Goal: Transaction & Acquisition: Book appointment/travel/reservation

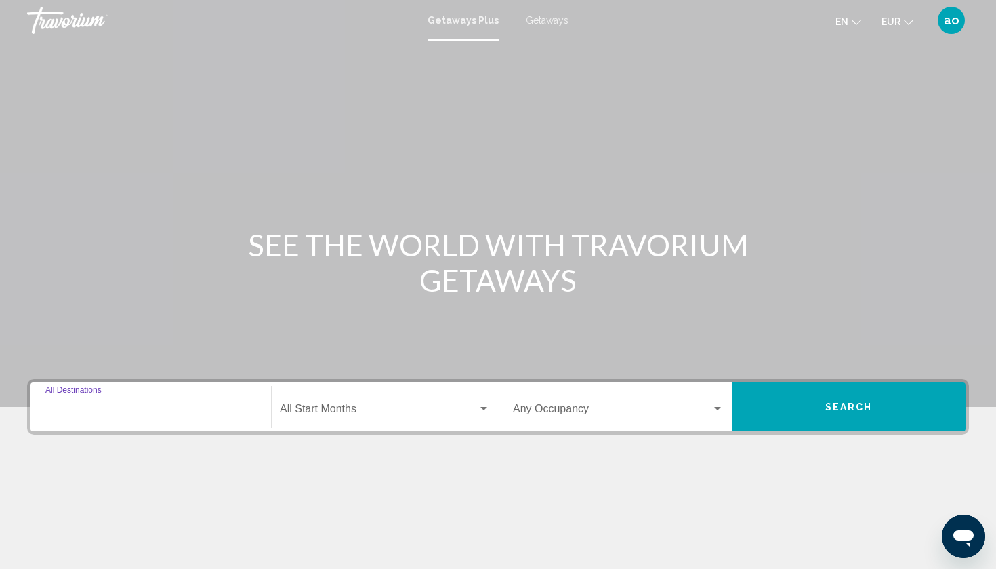
click at [171, 410] on input "Destination All Destinations" at bounding box center [150, 411] width 211 height 12
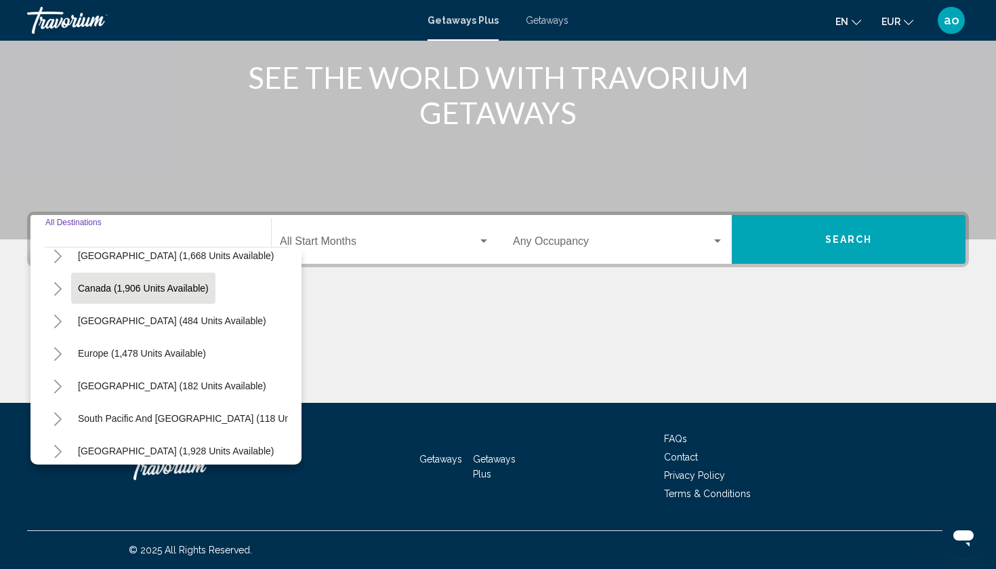
scroll to position [70, 0]
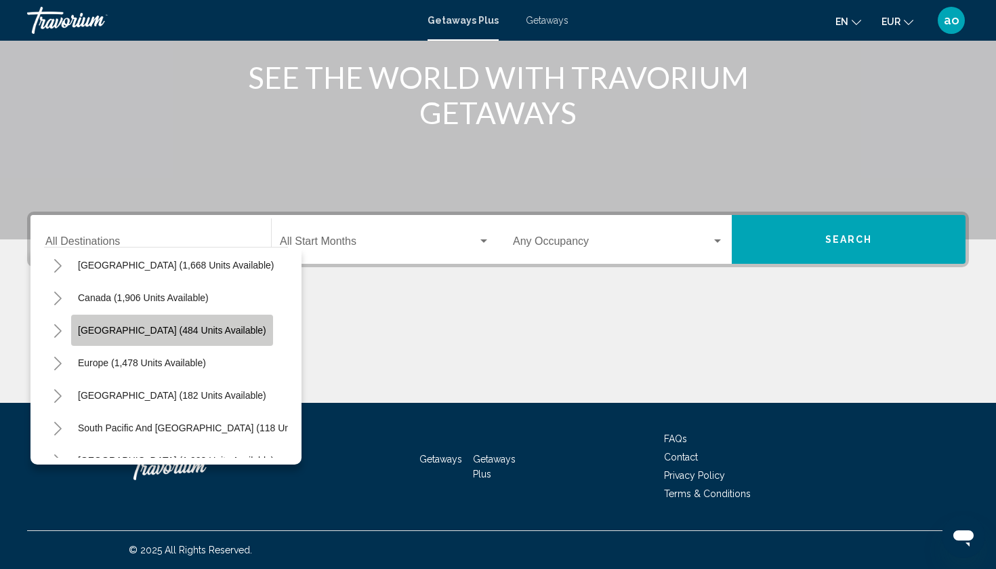
click at [163, 323] on button "[GEOGRAPHIC_DATA] (484 units available)" at bounding box center [172, 330] width 202 height 31
type input "**********"
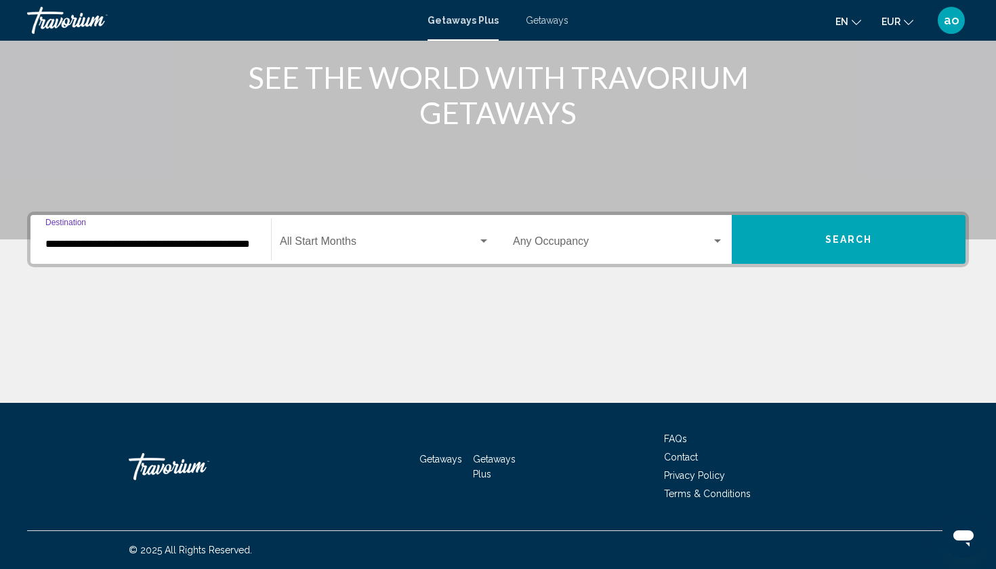
click at [414, 249] on span "Search widget" at bounding box center [379, 244] width 198 height 12
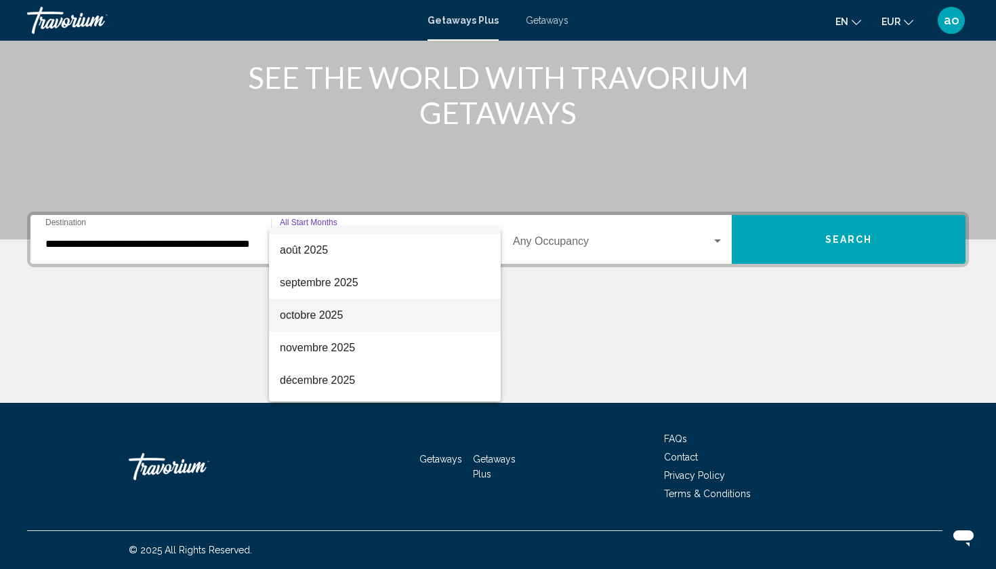
scroll to position [47, 0]
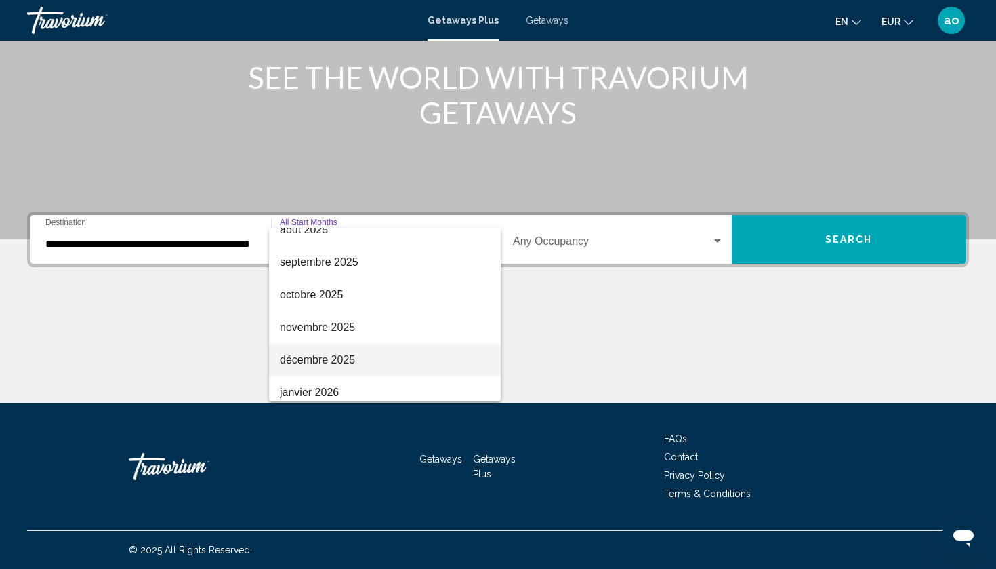
click at [349, 358] on span "décembre 2025" at bounding box center [385, 360] width 210 height 33
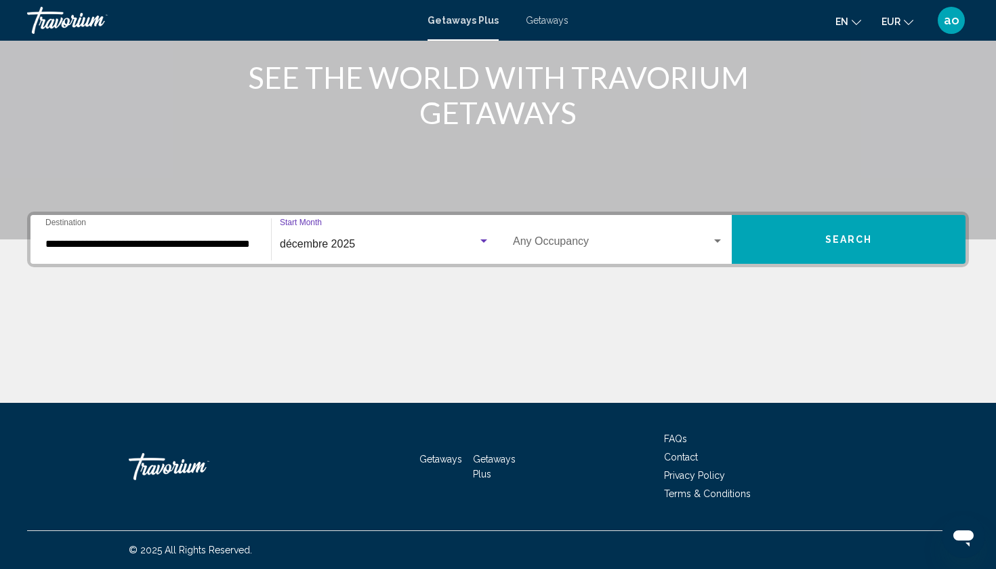
click at [844, 249] on button "Search" at bounding box center [849, 239] width 234 height 49
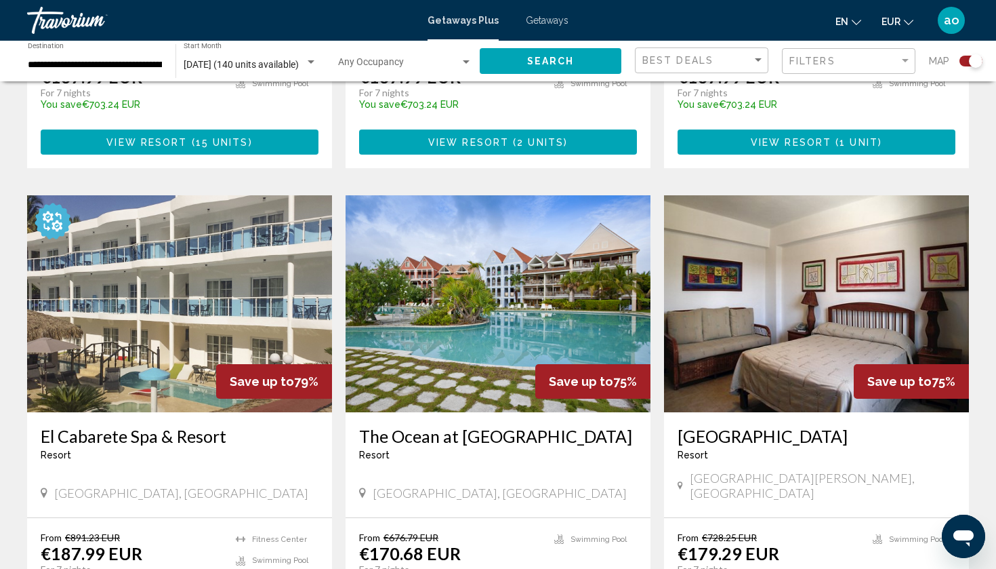
scroll to position [844, 0]
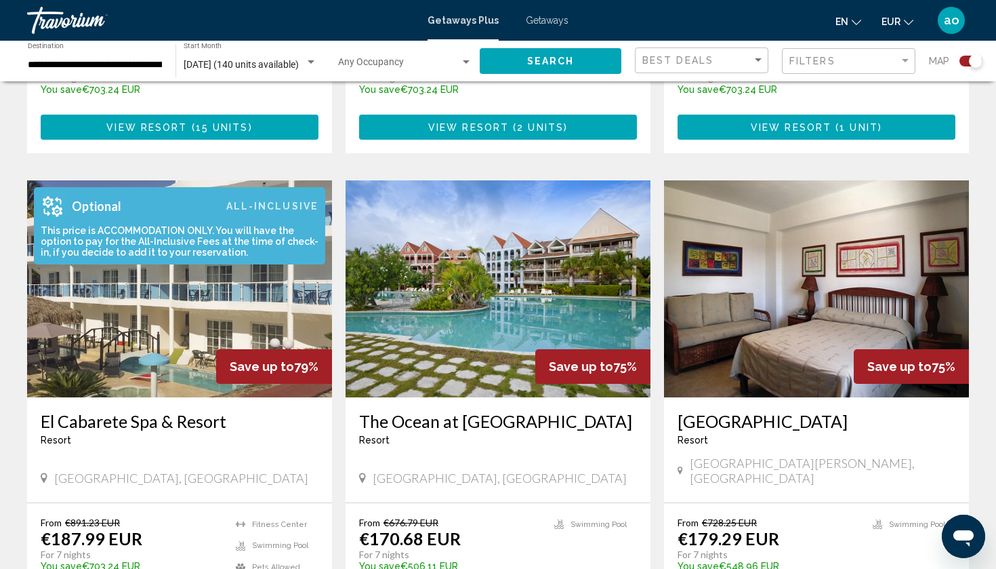
click at [176, 240] on div "This price is ACCOMMODATION ONLY. You will have the option to pay for the All-I…" at bounding box center [176, 241] width 285 height 33
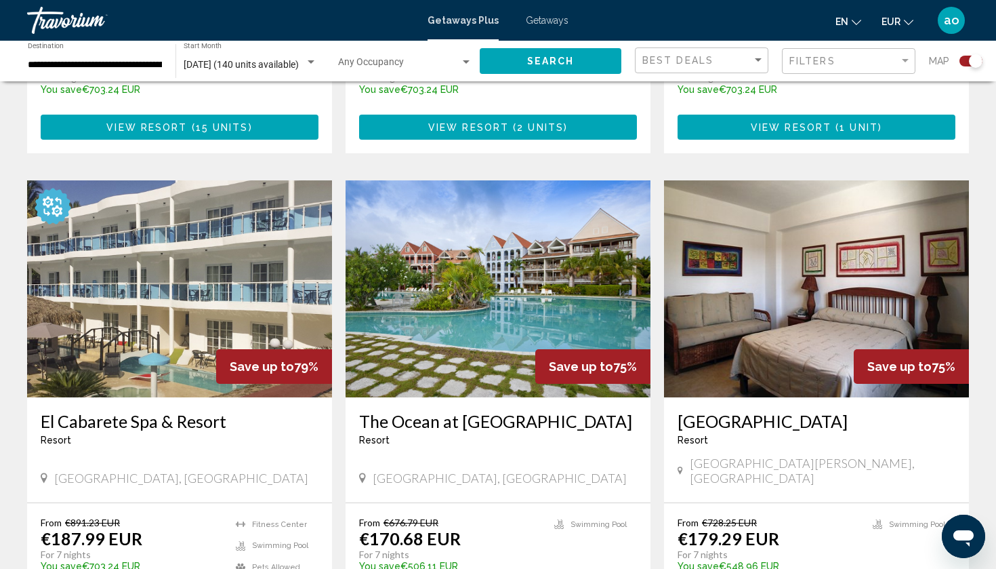
click at [178, 281] on img "Main content" at bounding box center [179, 288] width 305 height 217
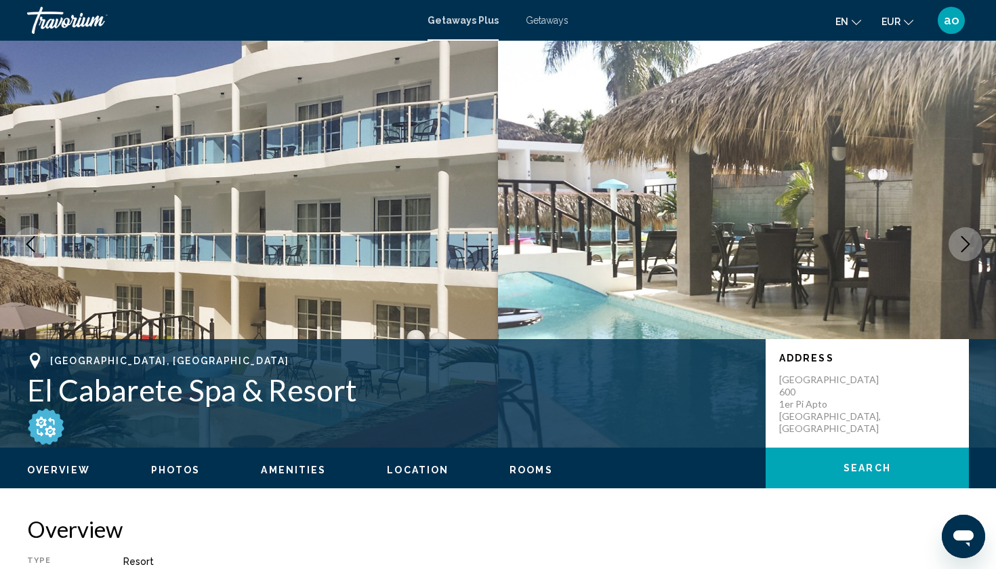
click at [979, 249] on button "Next image" at bounding box center [966, 244] width 34 height 34
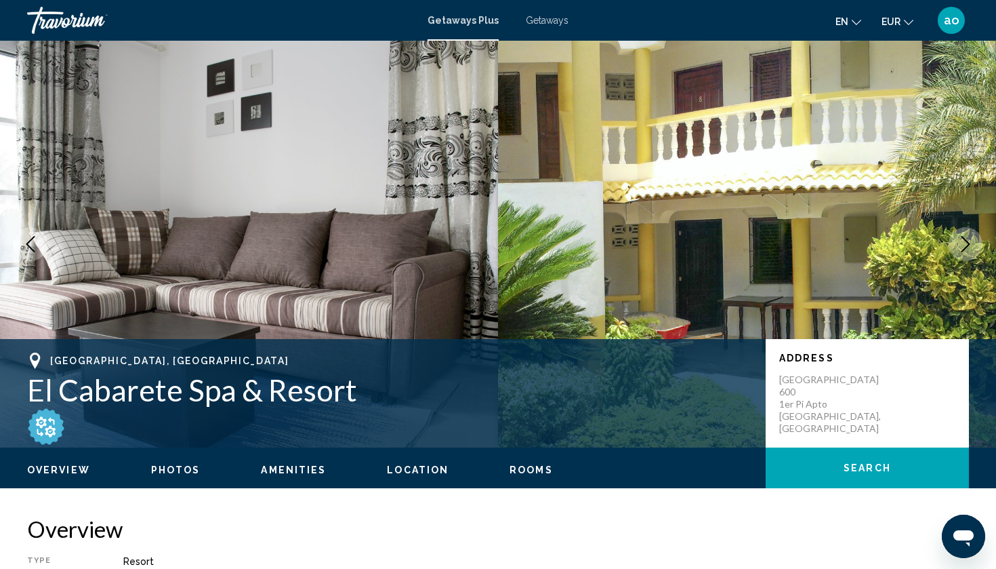
click at [979, 249] on button "Next image" at bounding box center [966, 244] width 34 height 34
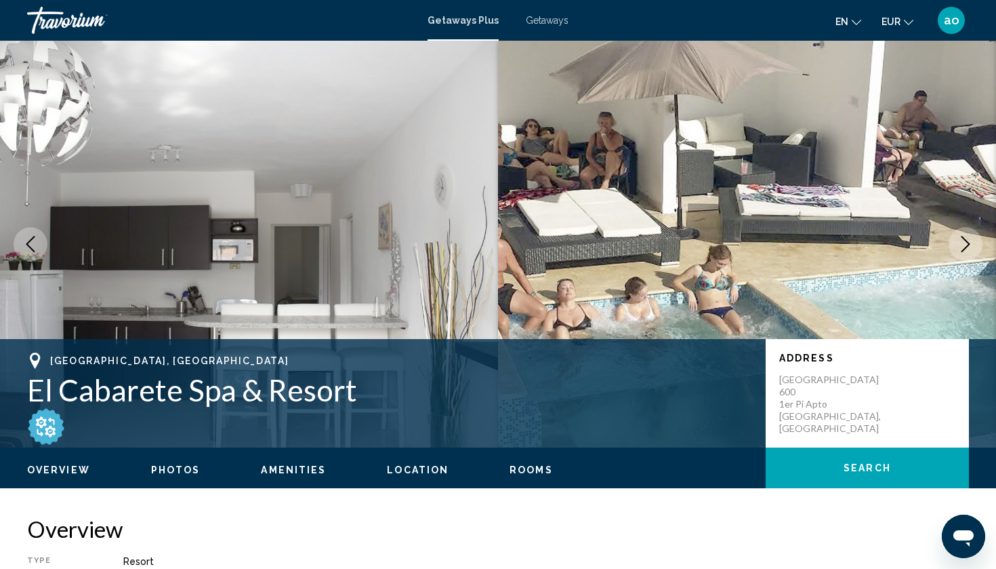
click at [979, 249] on button "Next image" at bounding box center [966, 244] width 34 height 34
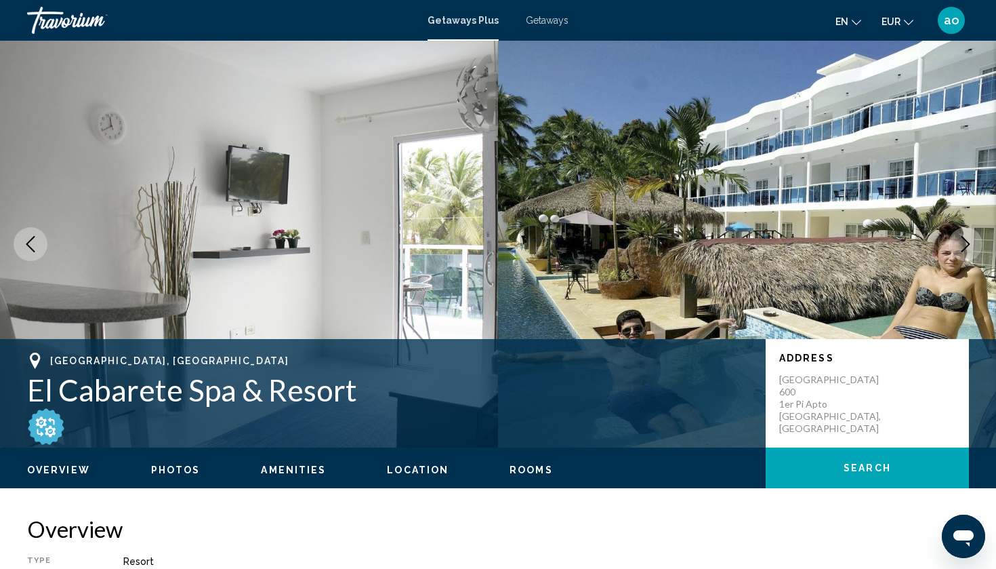
click at [33, 250] on icon "Previous image" at bounding box center [30, 244] width 9 height 16
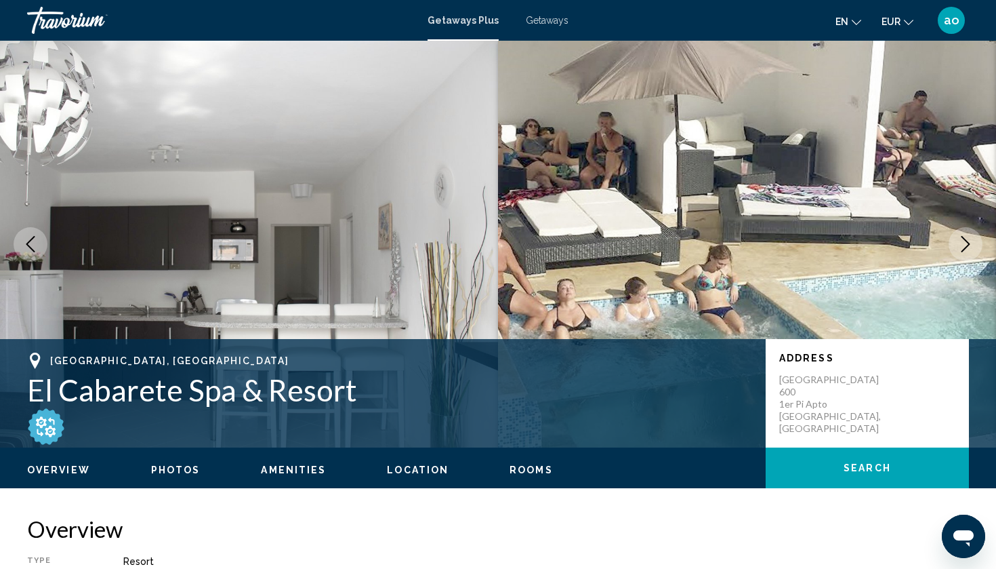
click at [33, 250] on icon "Previous image" at bounding box center [30, 244] width 9 height 16
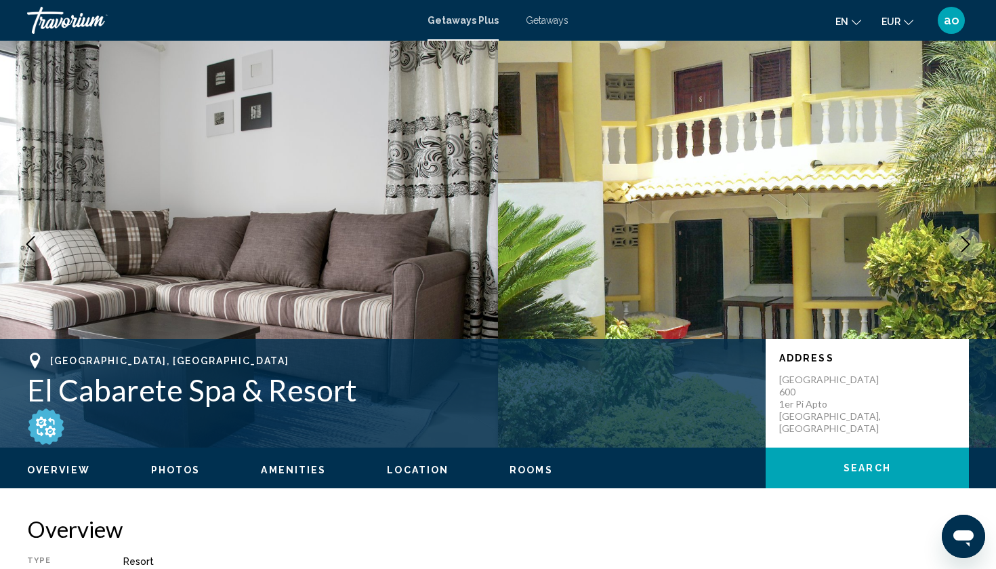
click at [65, 10] on div "Travorium" at bounding box center [95, 20] width 136 height 27
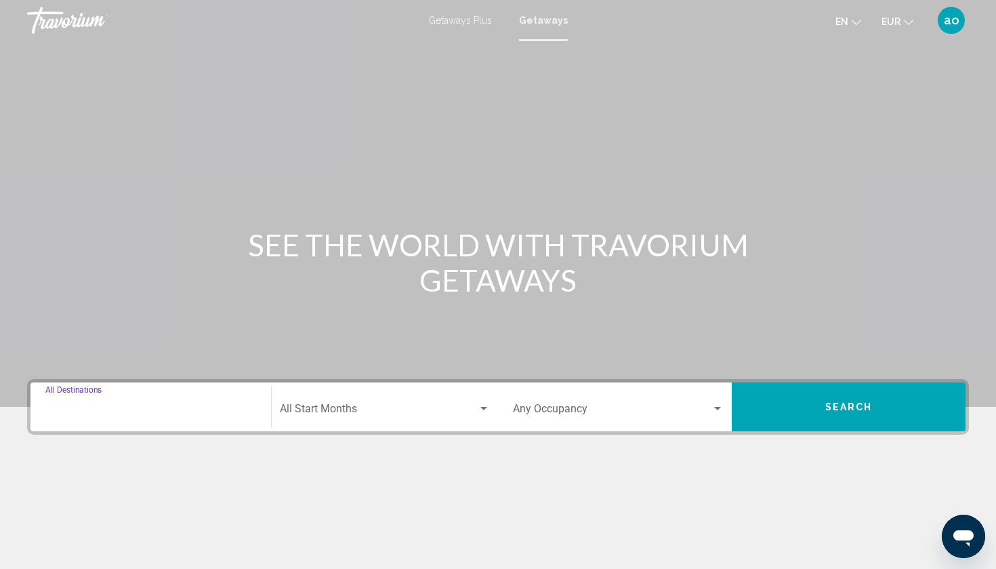
click at [138, 407] on input "Destination All Destinations" at bounding box center [150, 411] width 211 height 12
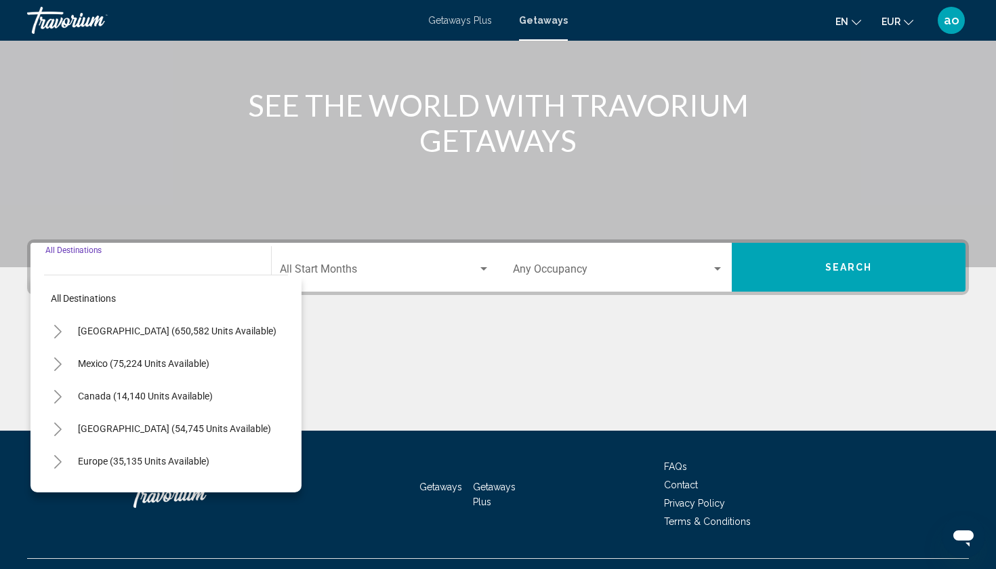
scroll to position [167, 0]
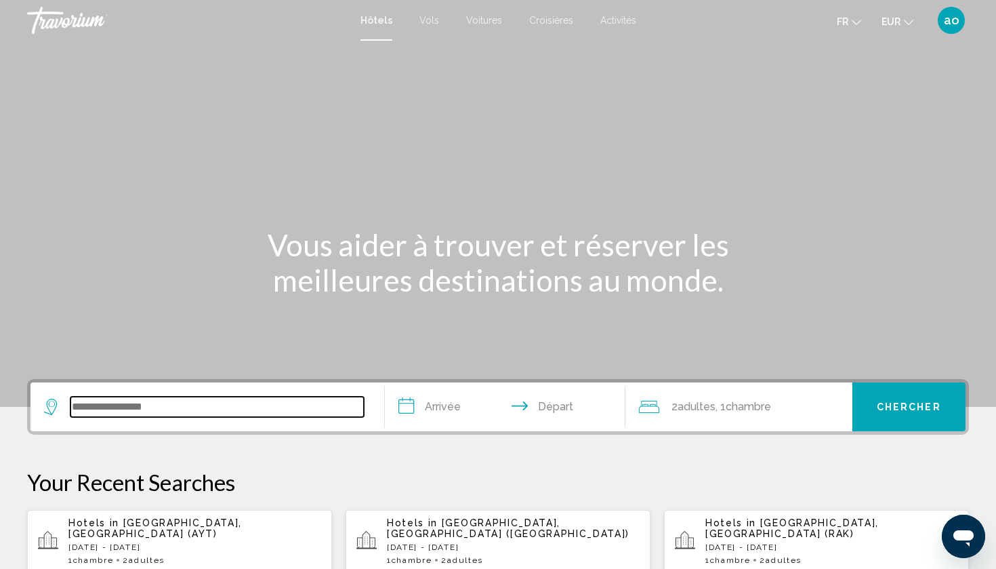
click at [140, 410] on input "Search widget" at bounding box center [217, 407] width 294 height 20
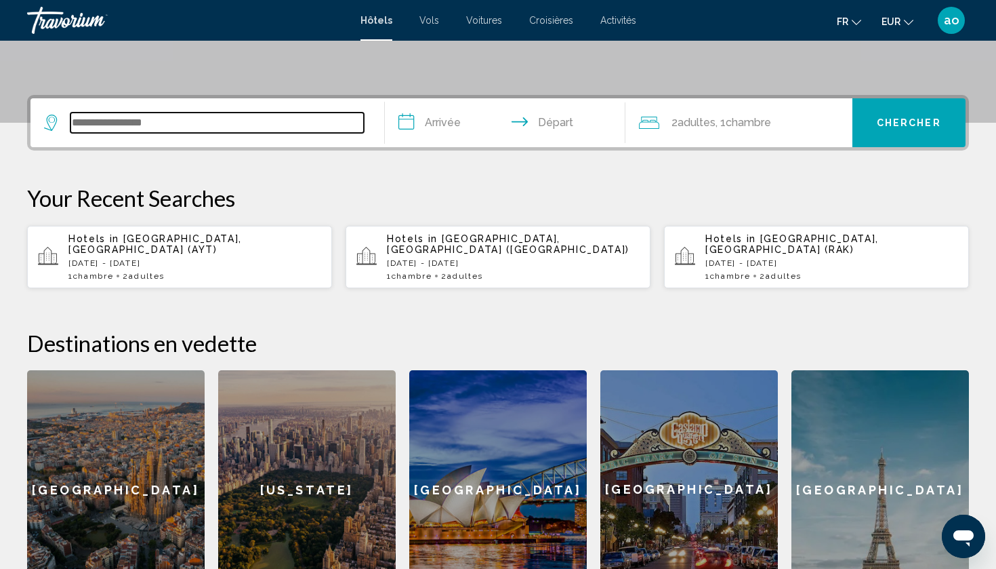
scroll to position [335, 0]
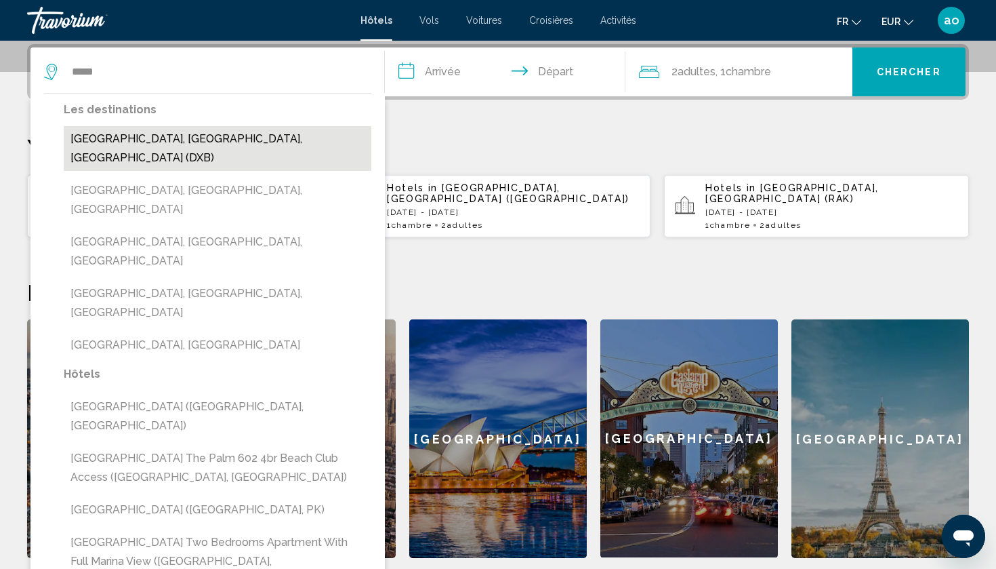
drag, startPoint x: 140, startPoint y: 410, endPoint x: 307, endPoint y: 137, distance: 320.4
click at [307, 137] on button "Dubai, Dubai Emirate, United Arab Emirates (DXB)" at bounding box center [218, 148] width 308 height 45
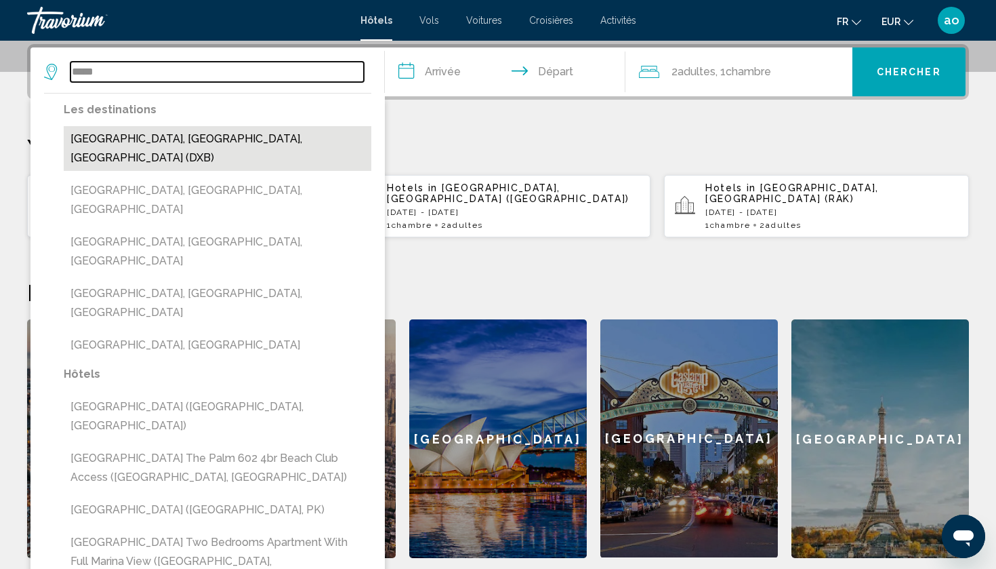
type input "**********"
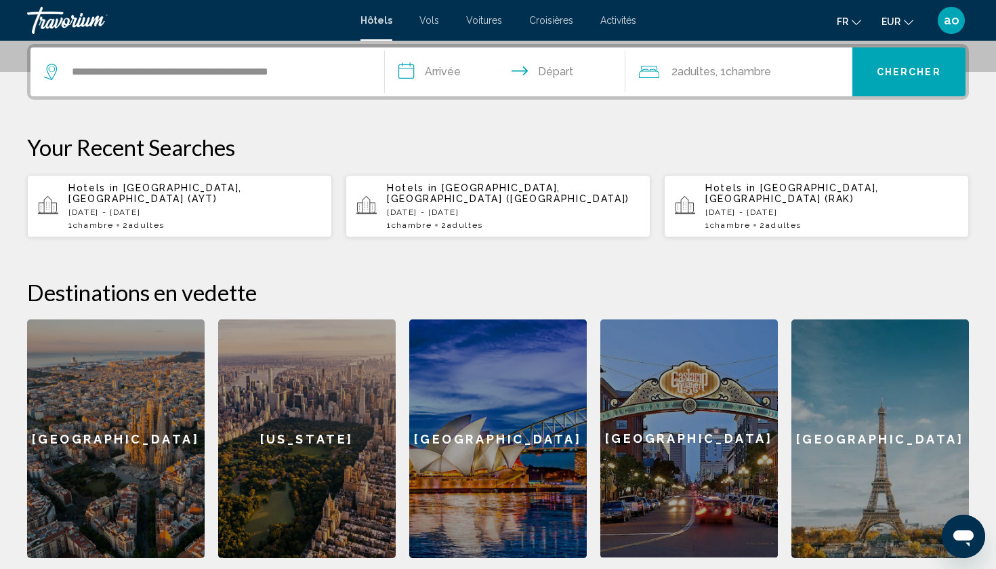
click at [419, 75] on input "**********" at bounding box center [508, 73] width 246 height 53
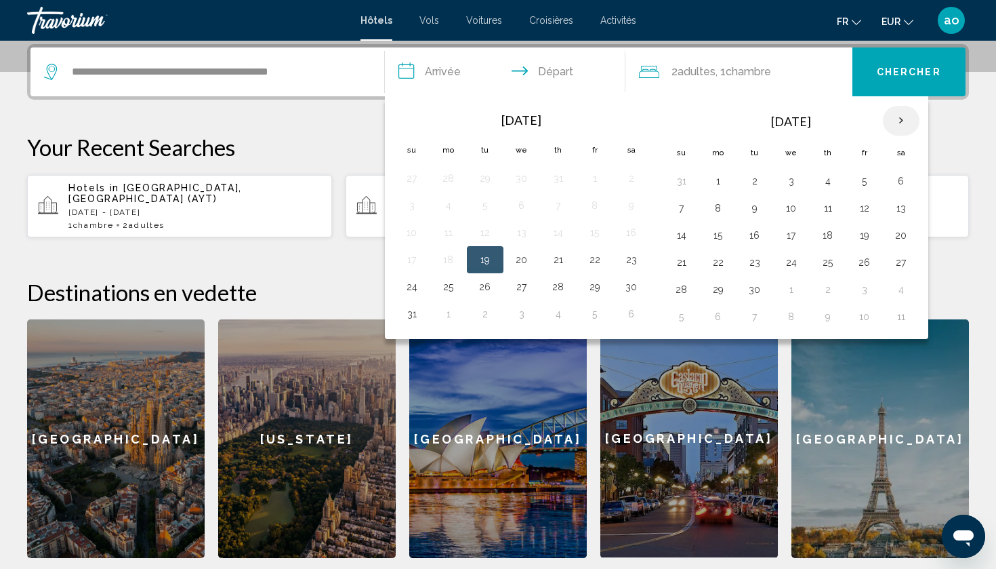
click at [905, 118] on th "Next month" at bounding box center [901, 121] width 37 height 30
click at [637, 228] on button "18" at bounding box center [632, 235] width 22 height 19
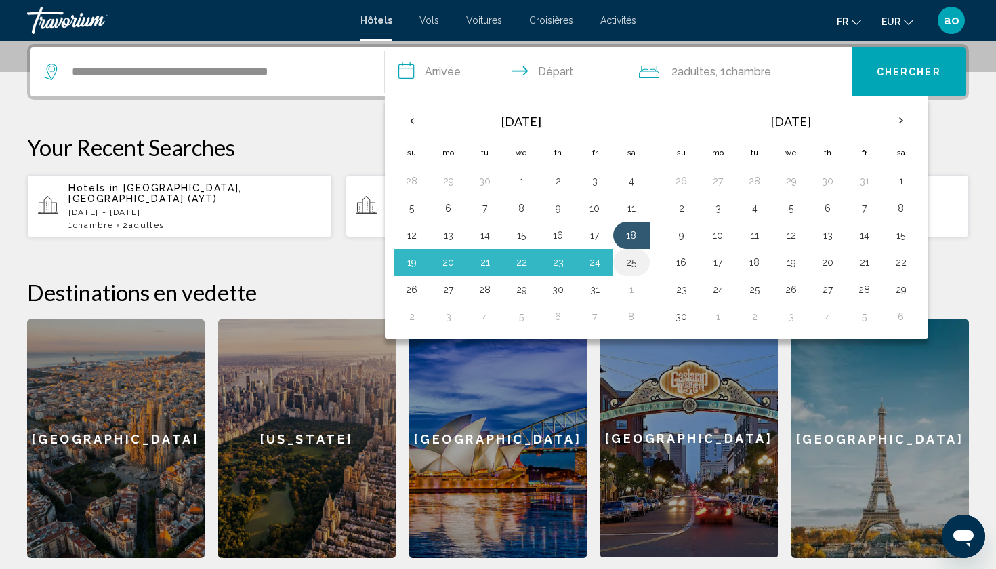
click at [633, 267] on button "25" at bounding box center [632, 262] width 22 height 19
type input "**********"
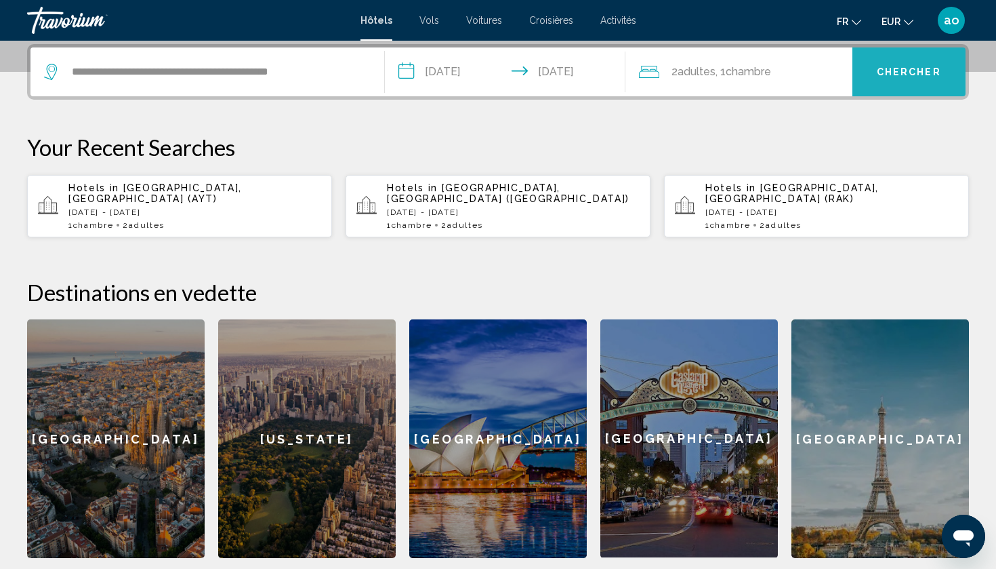
click at [897, 79] on button "Chercher" at bounding box center [910, 71] width 114 height 49
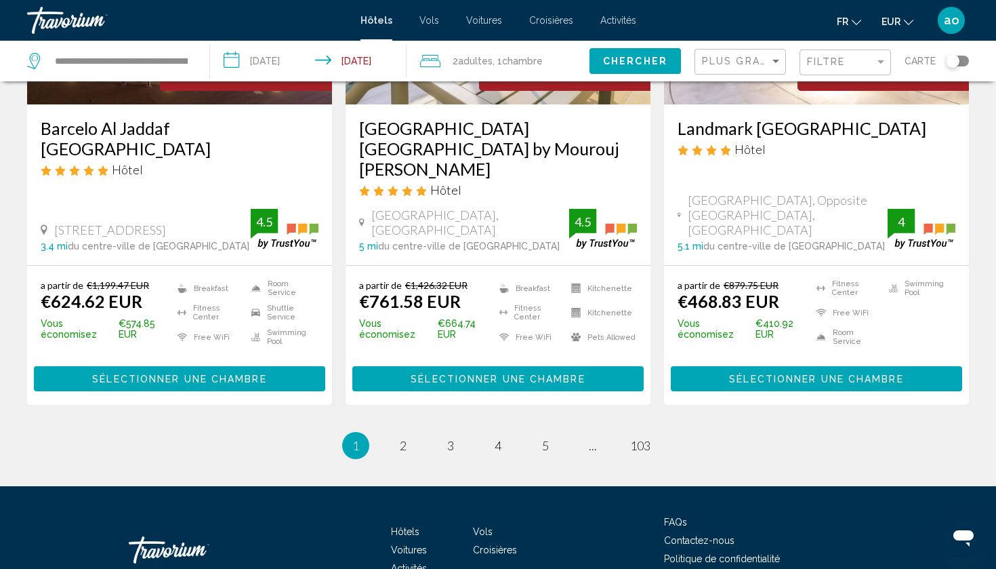
scroll to position [1849, 0]
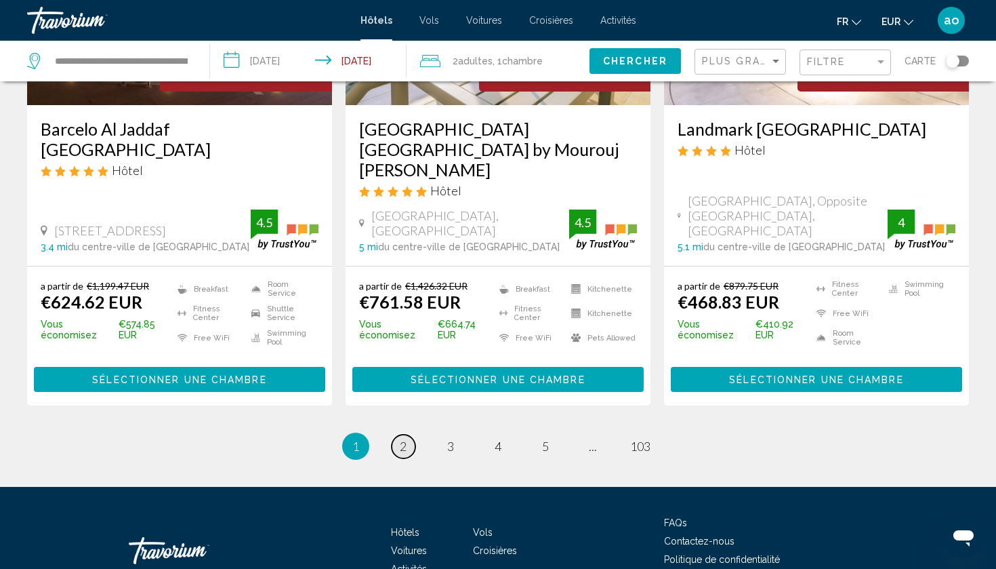
click at [405, 439] on span "2" at bounding box center [403, 446] width 7 height 15
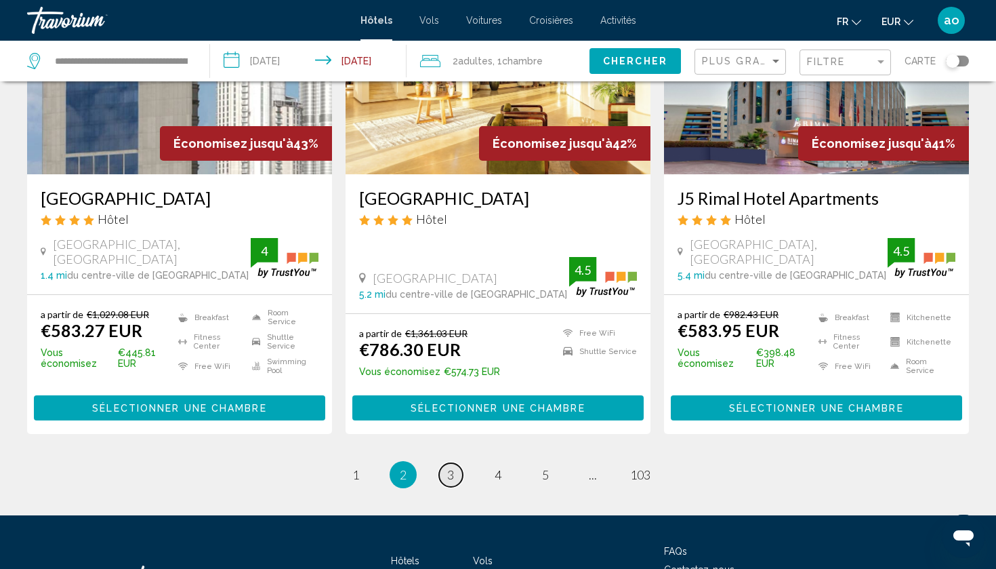
click at [456, 463] on link "page 3" at bounding box center [451, 475] width 24 height 24
